Goal: Find specific page/section: Find specific page/section

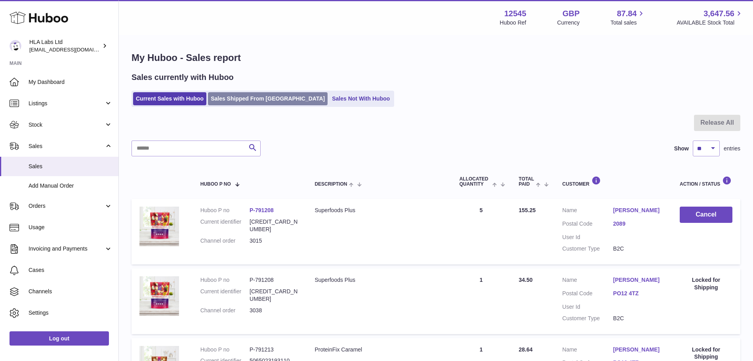
click at [240, 102] on link "Sales Shipped From Huboo" at bounding box center [268, 98] width 120 height 13
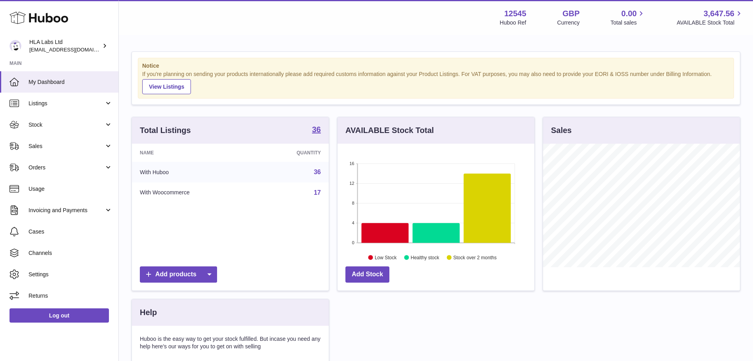
scroll to position [124, 197]
click at [64, 153] on link "Sales" at bounding box center [59, 145] width 118 height 21
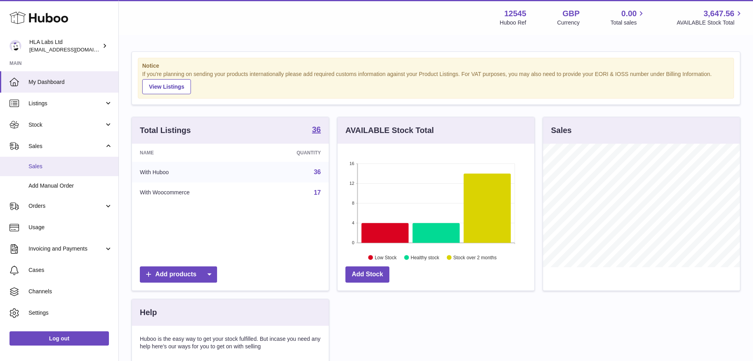
click at [63, 170] on span "Sales" at bounding box center [71, 167] width 84 height 8
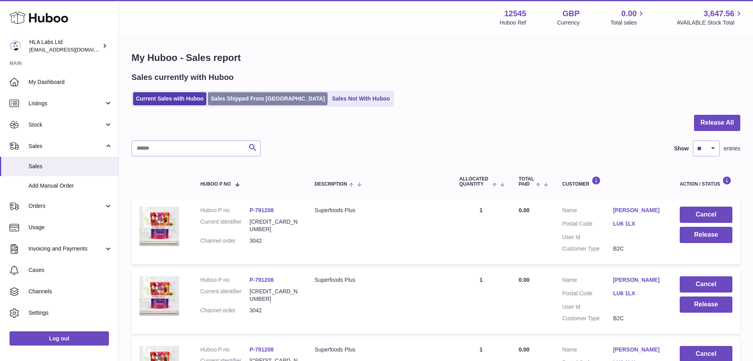
click at [258, 105] on link "Sales Shipped From [GEOGRAPHIC_DATA]" at bounding box center [268, 98] width 120 height 13
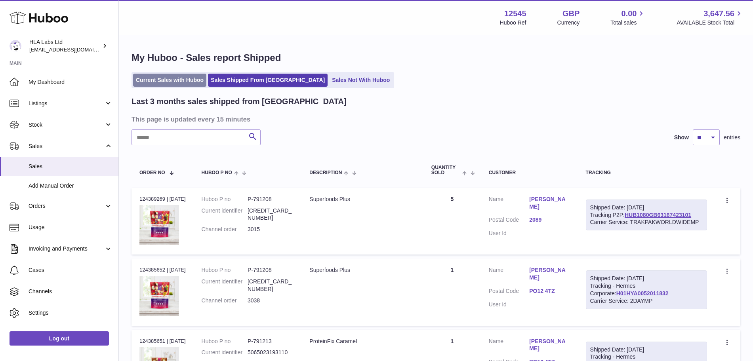
click at [161, 81] on link "Current Sales with Huboo" at bounding box center [169, 80] width 73 height 13
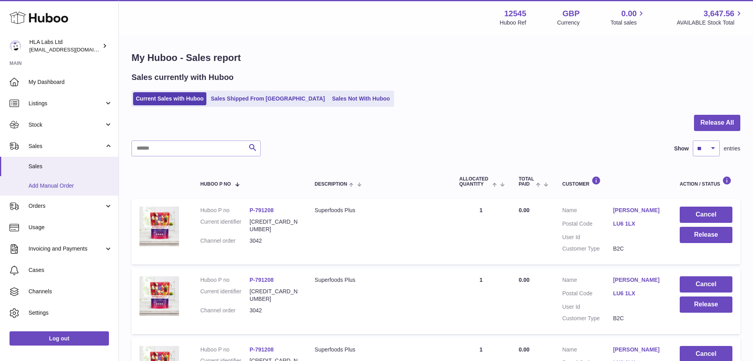
click at [82, 191] on link "Add Manual Order" at bounding box center [59, 185] width 118 height 19
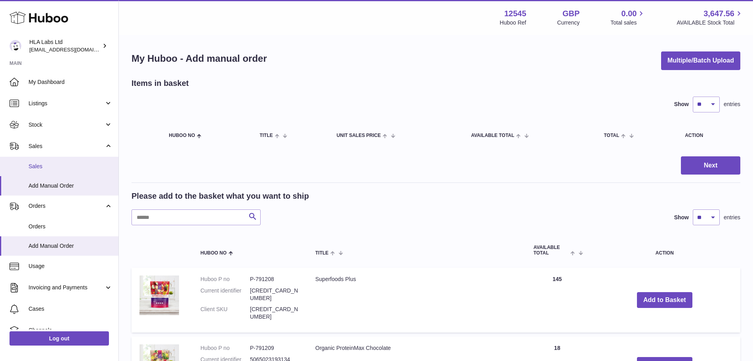
click at [59, 164] on span "Sales" at bounding box center [71, 167] width 84 height 8
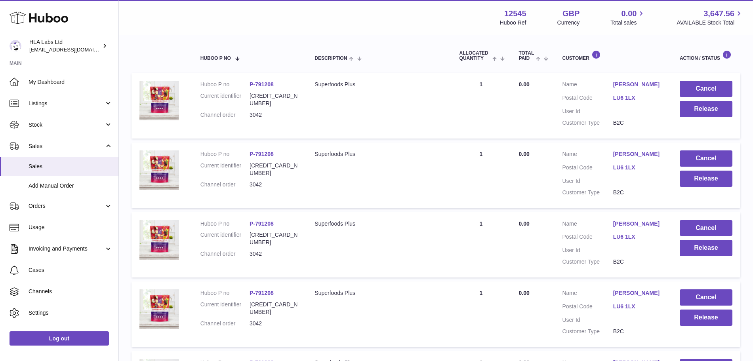
scroll to position [248, 0]
